Goal: Information Seeking & Learning: Get advice/opinions

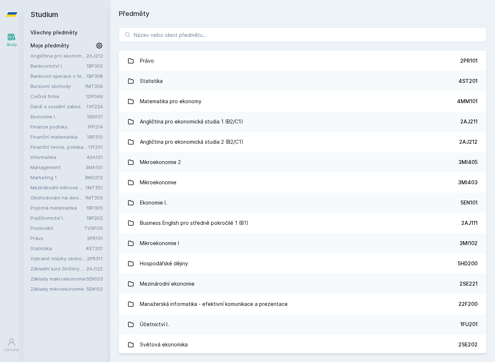
click at [417, 80] on link "Statistika 4ST201" at bounding box center [302, 81] width 367 height 20
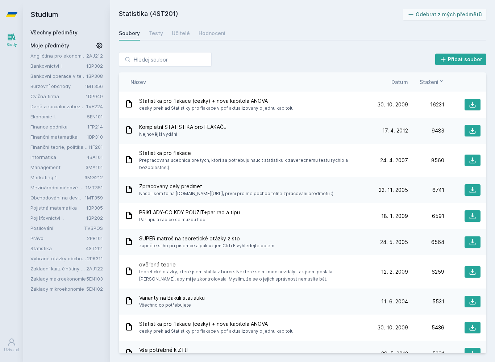
click at [177, 36] on div "Učitelé" at bounding box center [181, 33] width 18 height 7
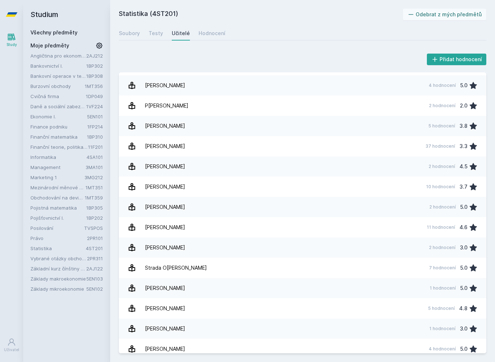
scroll to position [871, 0]
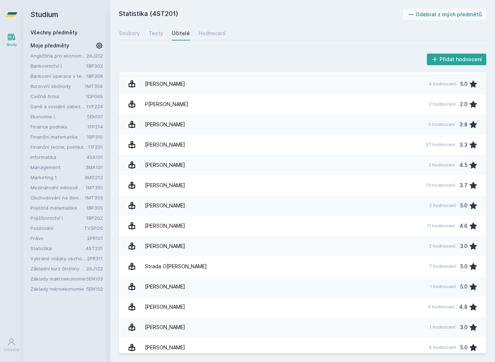
click at [423, 241] on link "S[PERSON_NAME] 2 hodnocení 3.0" at bounding box center [302, 246] width 367 height 20
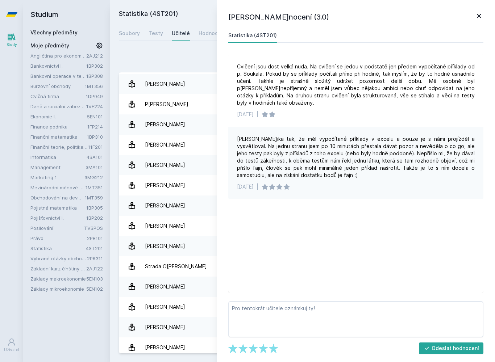
click at [200, 270] on link "Strada Ondřej 7 hodnocení 5.0" at bounding box center [302, 266] width 367 height 20
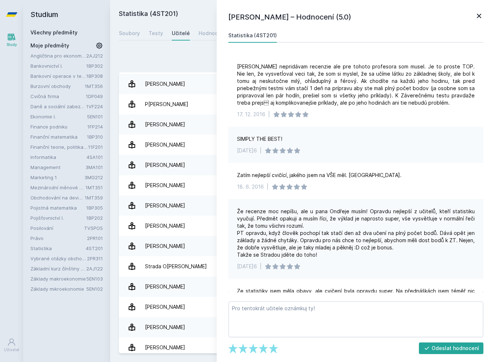
click at [200, 252] on link "S[PERSON_NAME] 2 hodnocení 3.0" at bounding box center [302, 246] width 367 height 20
